Goal: Transaction & Acquisition: Purchase product/service

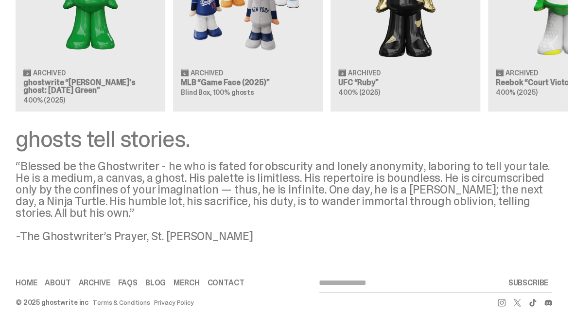
scroll to position [986, 0]
click at [53, 279] on link "About" at bounding box center [58, 283] width 26 height 8
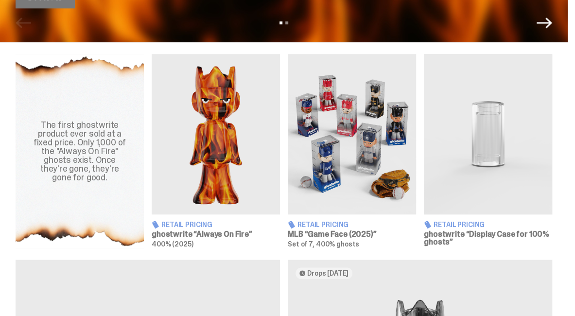
scroll to position [307, 0]
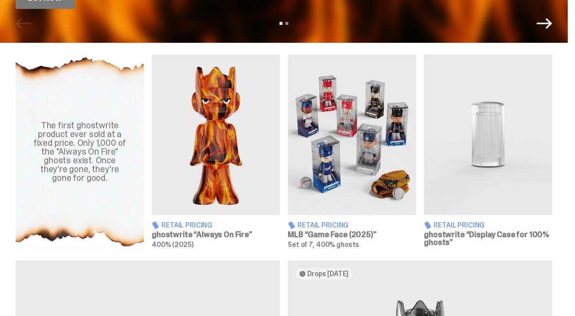
click at [214, 233] on h3 "ghostwrite “Always On Fire”" at bounding box center [216, 235] width 128 height 8
